Goal: Task Accomplishment & Management: Manage account settings

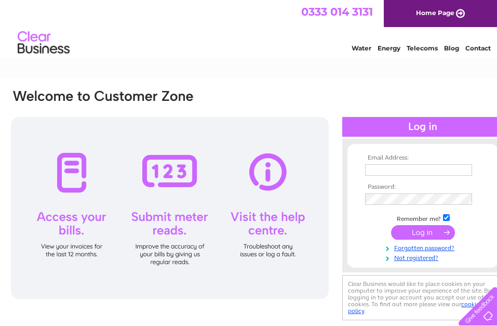
click at [386, 171] on input "text" at bounding box center [418, 169] width 107 height 11
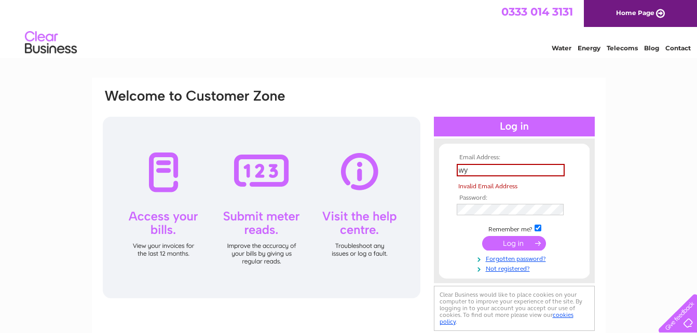
click at [468, 171] on input "wy" at bounding box center [511, 170] width 108 height 12
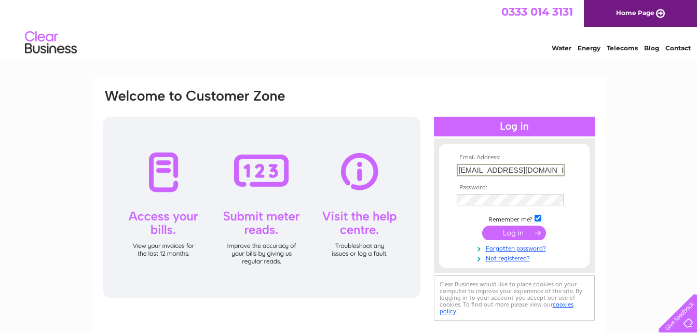
type input "wypergraeme@gmail.com"
click at [496, 228] on input "submit" at bounding box center [514, 232] width 64 height 15
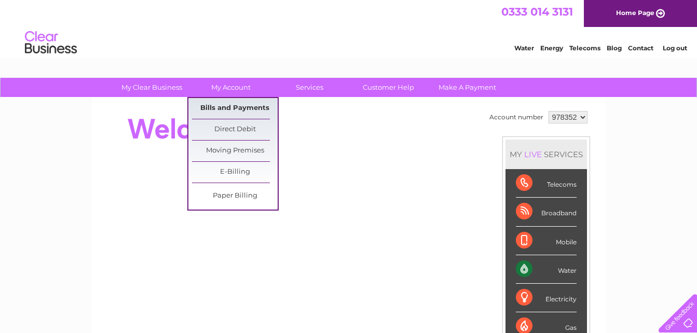
click at [221, 105] on link "Bills and Payments" at bounding box center [235, 108] width 86 height 21
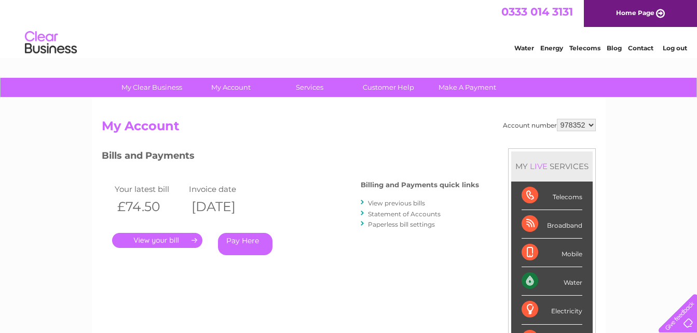
click at [167, 239] on link "." at bounding box center [157, 240] width 90 height 15
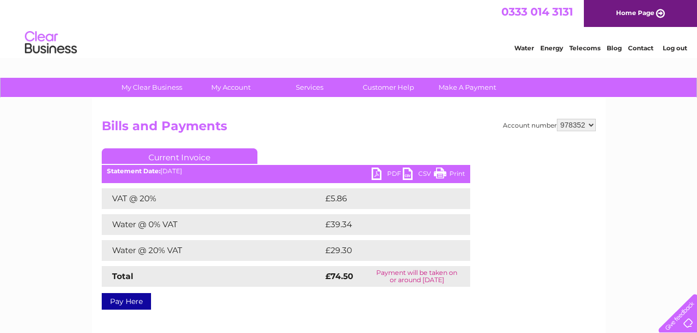
click at [387, 173] on link "PDF" at bounding box center [387, 175] width 31 height 15
click at [673, 49] on link "Log out" at bounding box center [675, 48] width 24 height 8
